Goal: Task Accomplishment & Management: Use online tool/utility

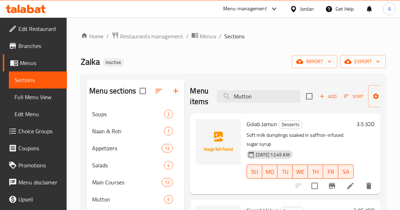
click at [273, 124] on span "Golab Jamun" at bounding box center [262, 123] width 30 height 11
copy h6 "Golab Jamun"
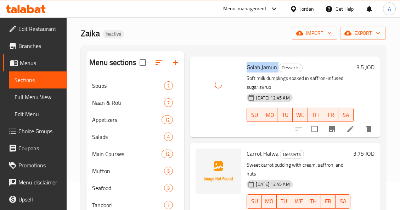
scroll to position [71, 0]
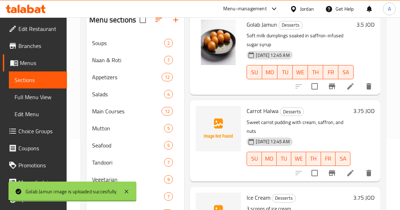
click at [266, 107] on span "Carrot Halwa" at bounding box center [263, 110] width 32 height 11
copy h6 "Carrot Halwa"
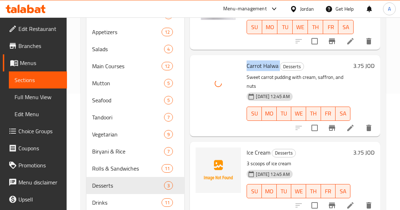
scroll to position [140, 0]
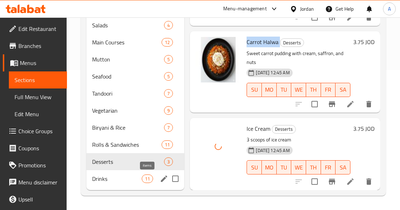
click at [151, 181] on span "11" at bounding box center [147, 178] width 11 height 7
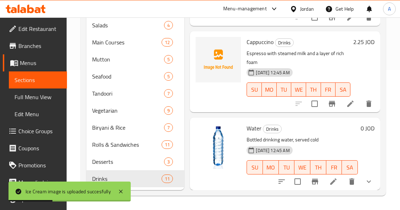
scroll to position [591, 0]
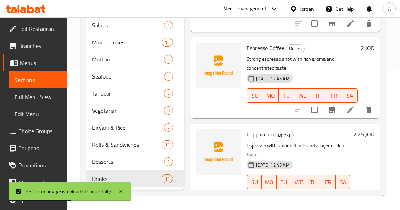
click at [259, 139] on span "Cappuccino" at bounding box center [260, 134] width 27 height 11
copy h6 "Cappuccino"
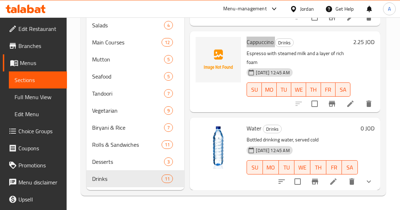
scroll to position [698, 0]
click at [267, 40] on span "Cappuccino" at bounding box center [260, 42] width 27 height 11
copy h6 "Cappuccino"
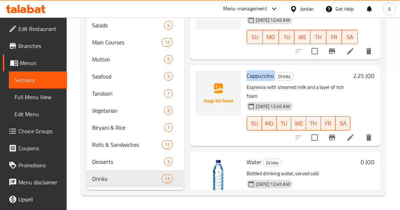
scroll to position [591, 0]
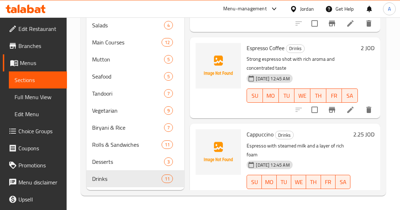
click at [269, 53] on span "Espresso Coffee" at bounding box center [266, 48] width 38 height 11
copy h6 "Espresso Coffee"
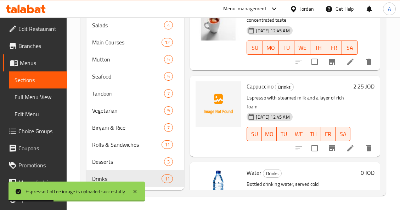
scroll to position [627, 0]
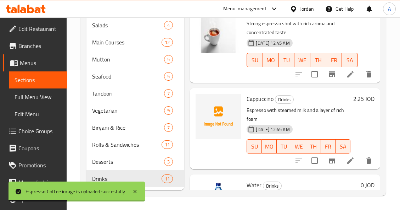
click at [260, 104] on span "Cappuccino" at bounding box center [260, 98] width 27 height 11
copy h6 "Cappuccino"
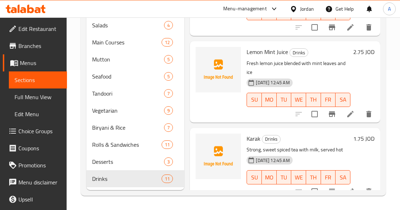
scroll to position [343, 0]
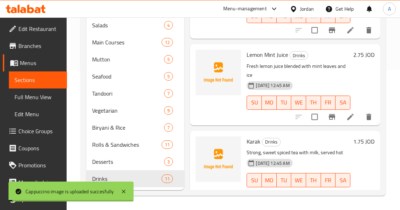
click at [255, 140] on span "Karak" at bounding box center [254, 141] width 14 height 11
copy h6 "Karak"
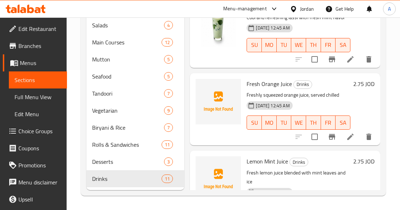
scroll to position [272, 0]
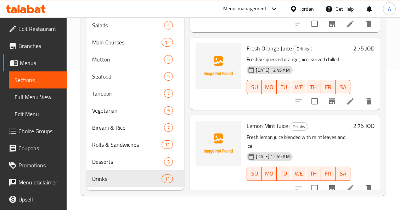
click at [269, 126] on span "Lemon Mint Juice" at bounding box center [267, 125] width 41 height 11
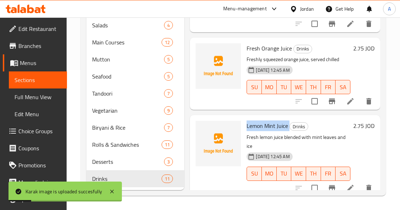
copy h6 "Lemon Mint Juice"
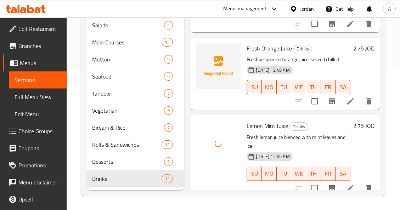
click at [277, 47] on span "Fresh Orange Juice" at bounding box center [269, 48] width 45 height 11
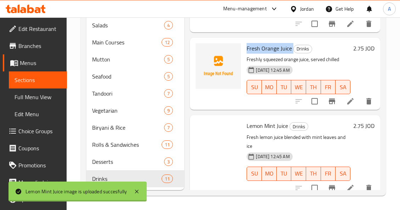
copy h6 "Fresh Orange Juice"
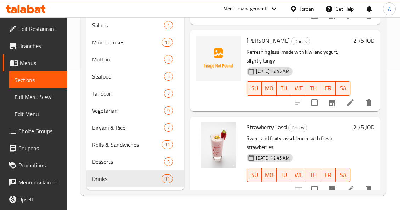
scroll to position [0, 0]
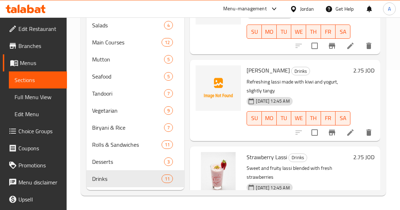
click at [261, 69] on span "[PERSON_NAME]" at bounding box center [268, 70] width 43 height 11
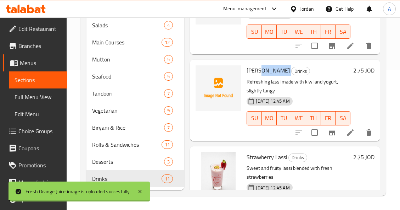
click at [261, 69] on span "[PERSON_NAME]" at bounding box center [268, 70] width 43 height 11
copy h6 "[PERSON_NAME]"
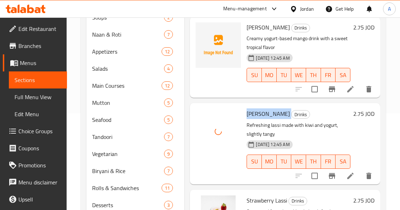
scroll to position [33, 0]
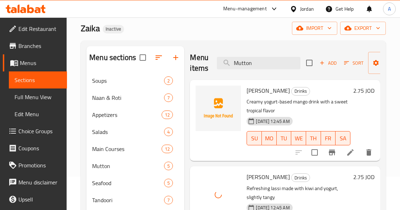
click at [266, 87] on span "[PERSON_NAME]" at bounding box center [268, 90] width 43 height 11
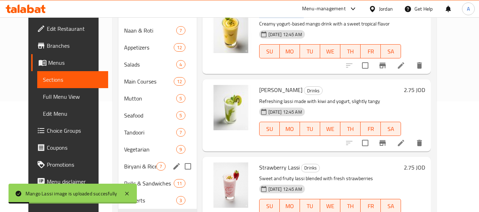
scroll to position [148, 0]
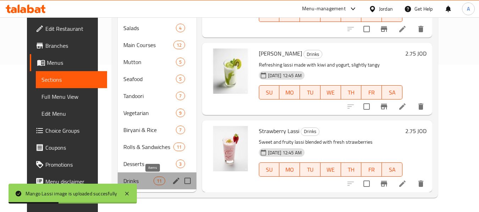
click at [154, 181] on span "11" at bounding box center [159, 181] width 11 height 7
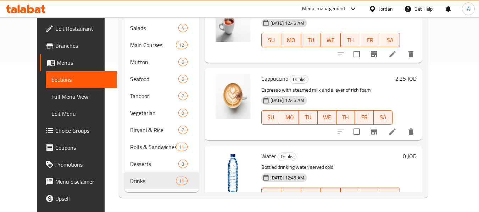
scroll to position [620, 0]
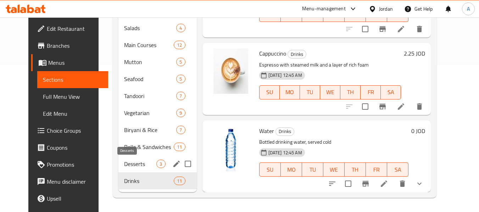
click at [124, 164] on span "Desserts" at bounding box center [140, 164] width 32 height 9
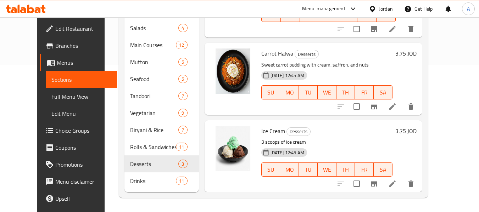
click at [51, 97] on span "Full Menu View" at bounding box center [81, 97] width 60 height 9
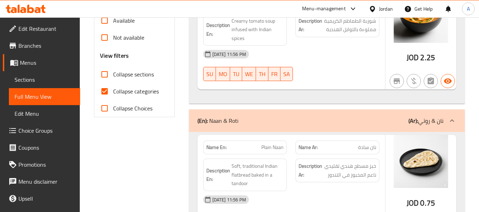
scroll to position [254, 0]
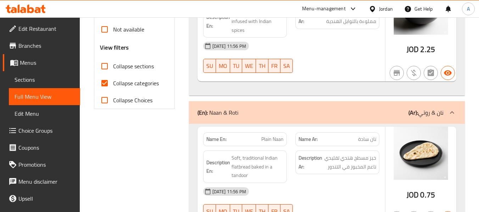
click at [105, 80] on input "Collapse categories" at bounding box center [104, 83] width 17 height 17
checkbox input "false"
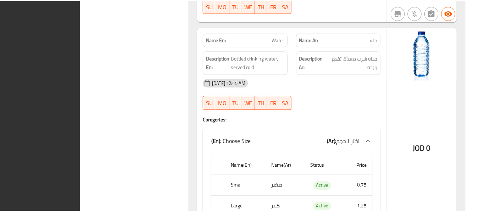
scroll to position [10735, 0]
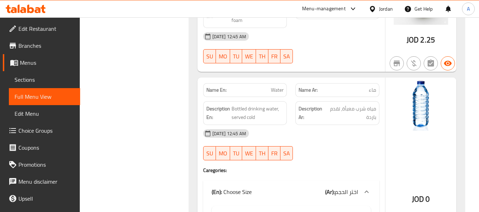
click at [392, 11] on div "Jordan" at bounding box center [386, 9] width 14 height 8
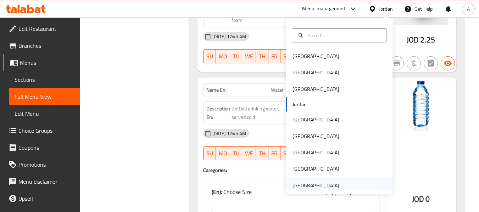
click at [330, 185] on div "[GEOGRAPHIC_DATA]" at bounding box center [316, 186] width 47 height 8
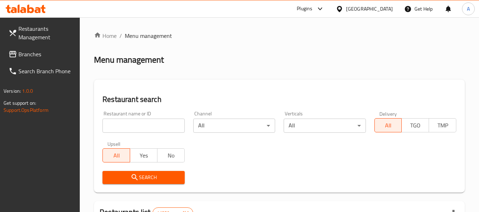
click at [37, 57] on span "Branches" at bounding box center [46, 54] width 56 height 9
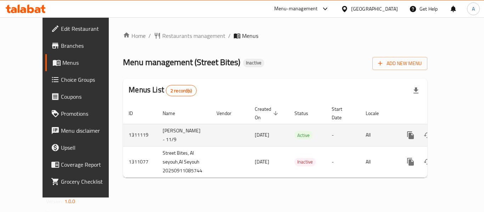
click at [460, 131] on icon "enhanced table" at bounding box center [462, 135] width 9 height 9
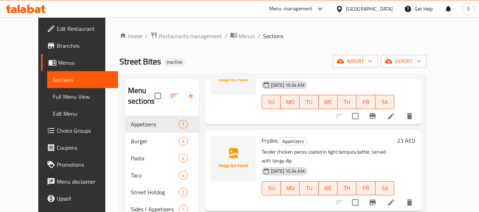
scroll to position [12, 0]
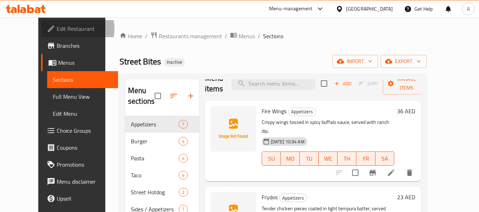
click at [57, 29] on span "Edit Restaurant" at bounding box center [85, 28] width 56 height 9
